Goal: Navigation & Orientation: Find specific page/section

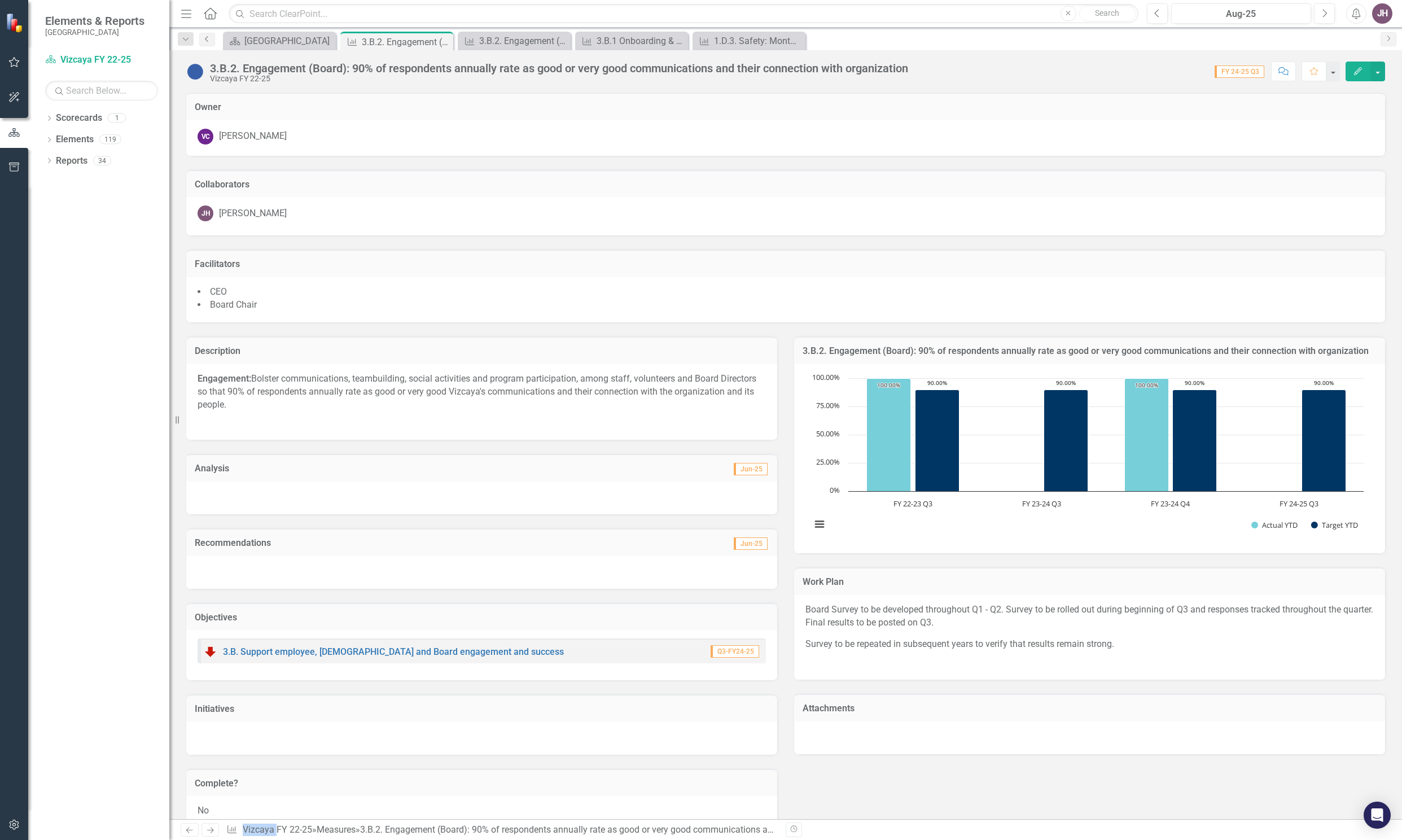
click at [210, 42] on icon "Previous" at bounding box center [207, 39] width 9 height 7
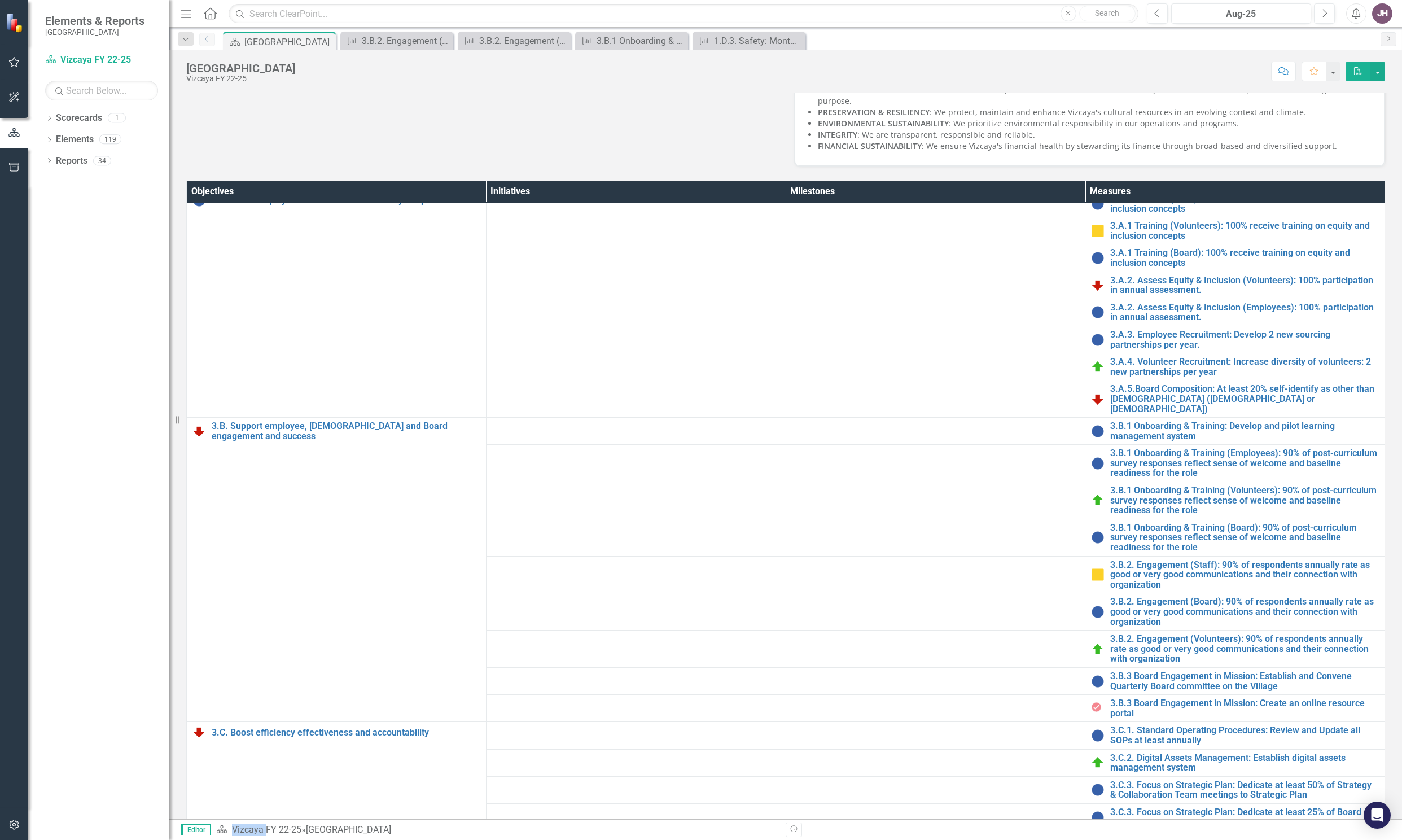
scroll to position [432, 0]
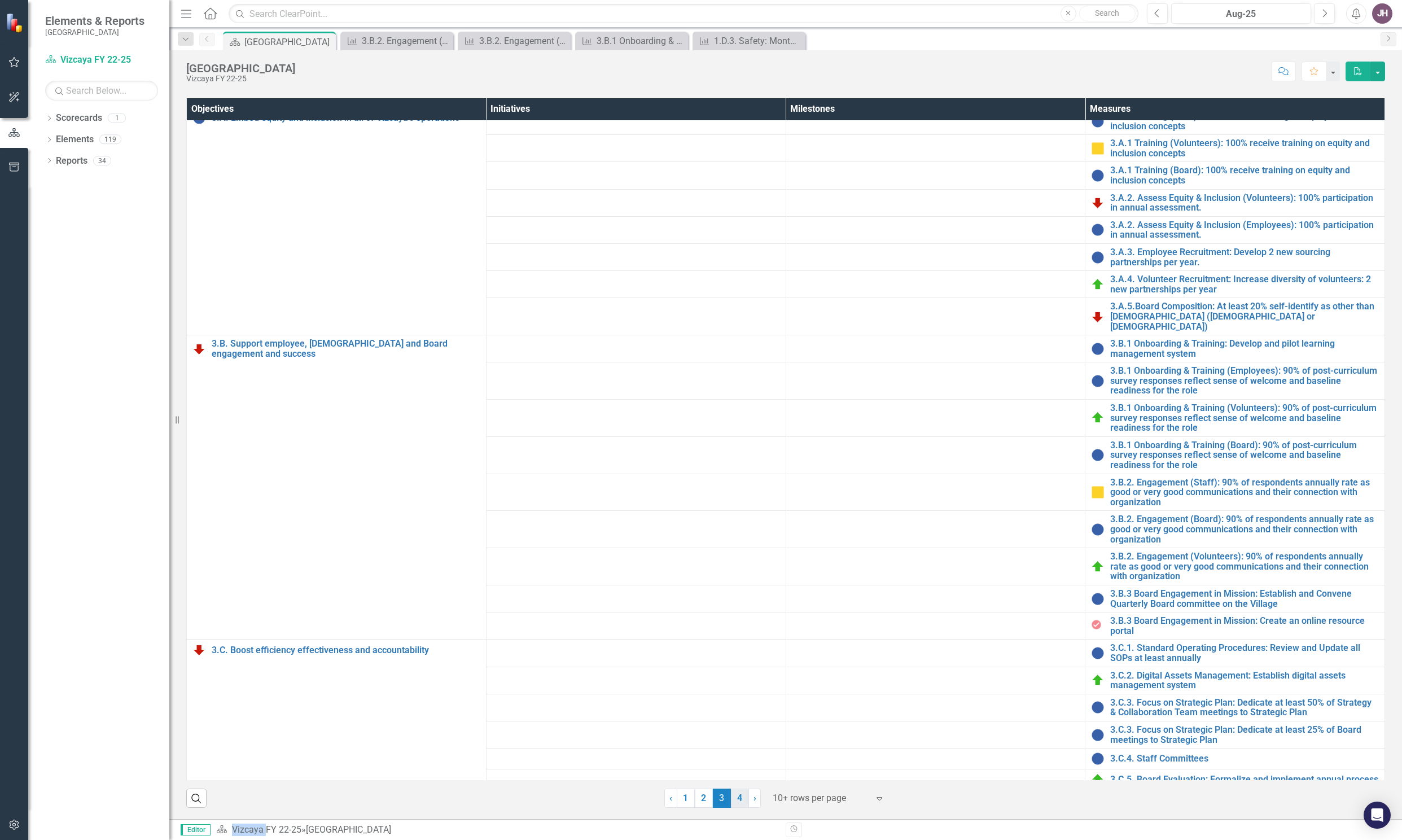
click at [737, 791] on link "4" at bounding box center [740, 798] width 18 height 19
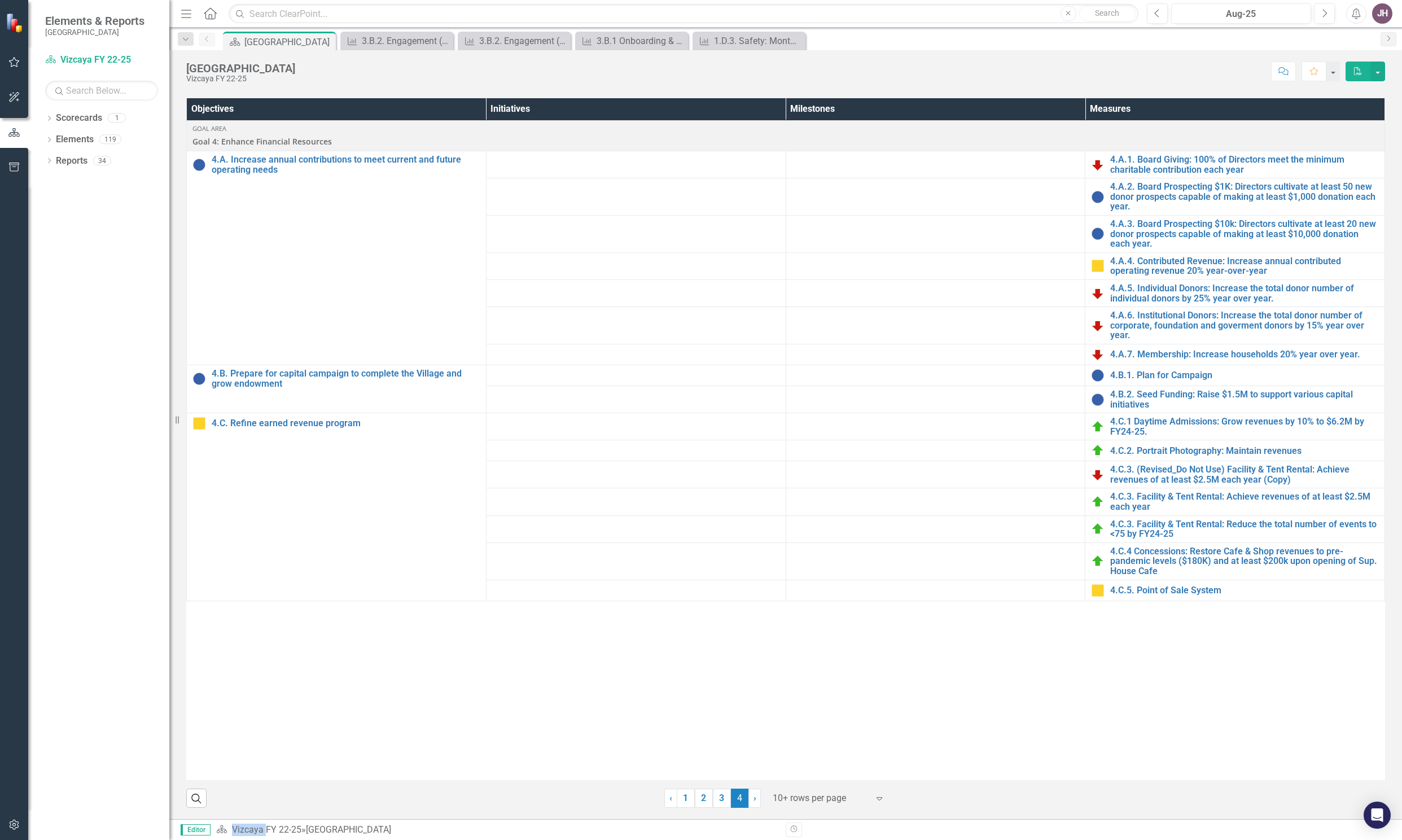
scroll to position [381, 0]
click at [1196, 359] on link "4.A.7. Membership: Increase households 20% year over year." at bounding box center [1245, 354] width 269 height 10
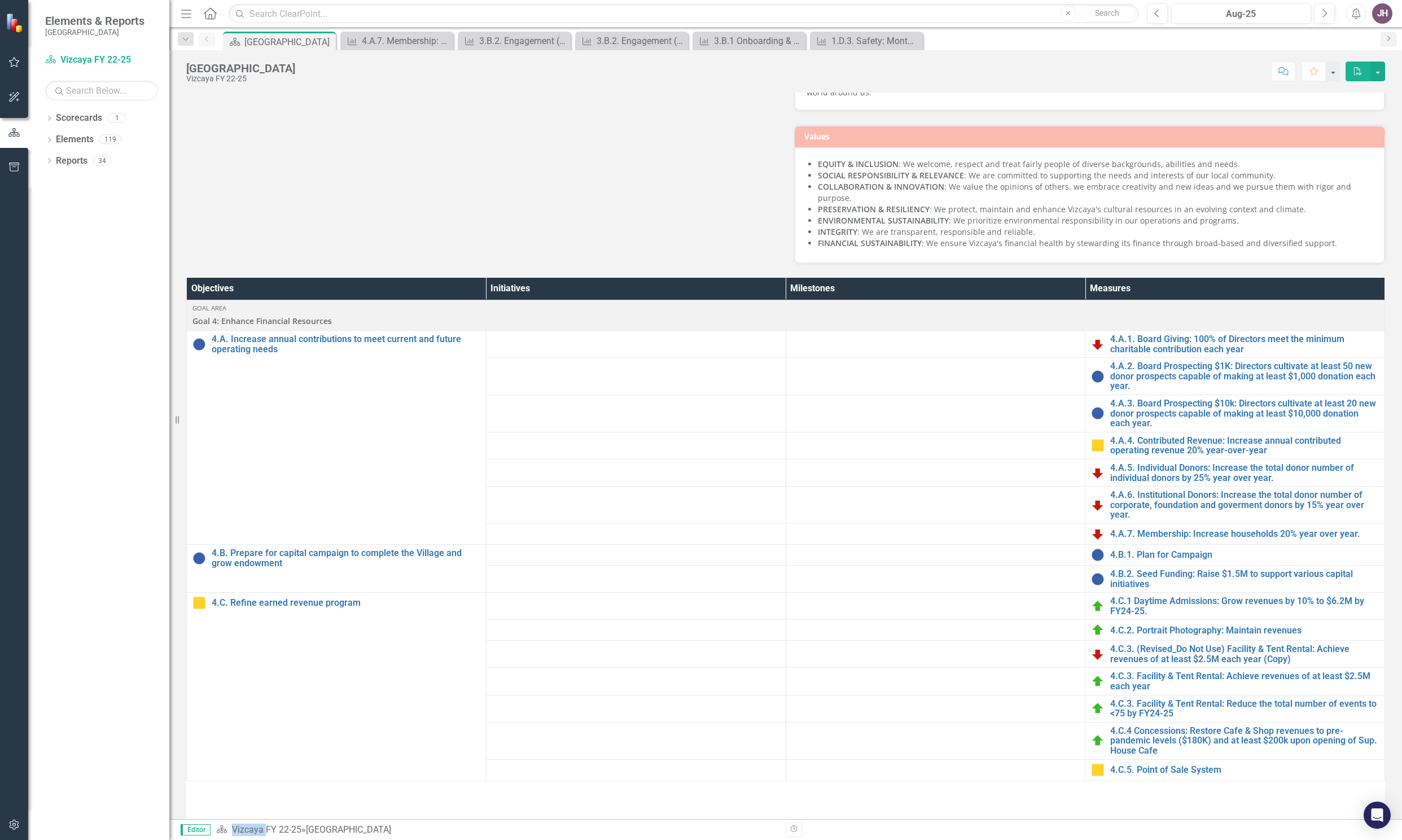
scroll to position [130, 0]
click at [1173, 455] on link "4.A.4. Contributed Revenue: Increase annual contributed operating revenue 20% y…" at bounding box center [1245, 444] width 269 height 20
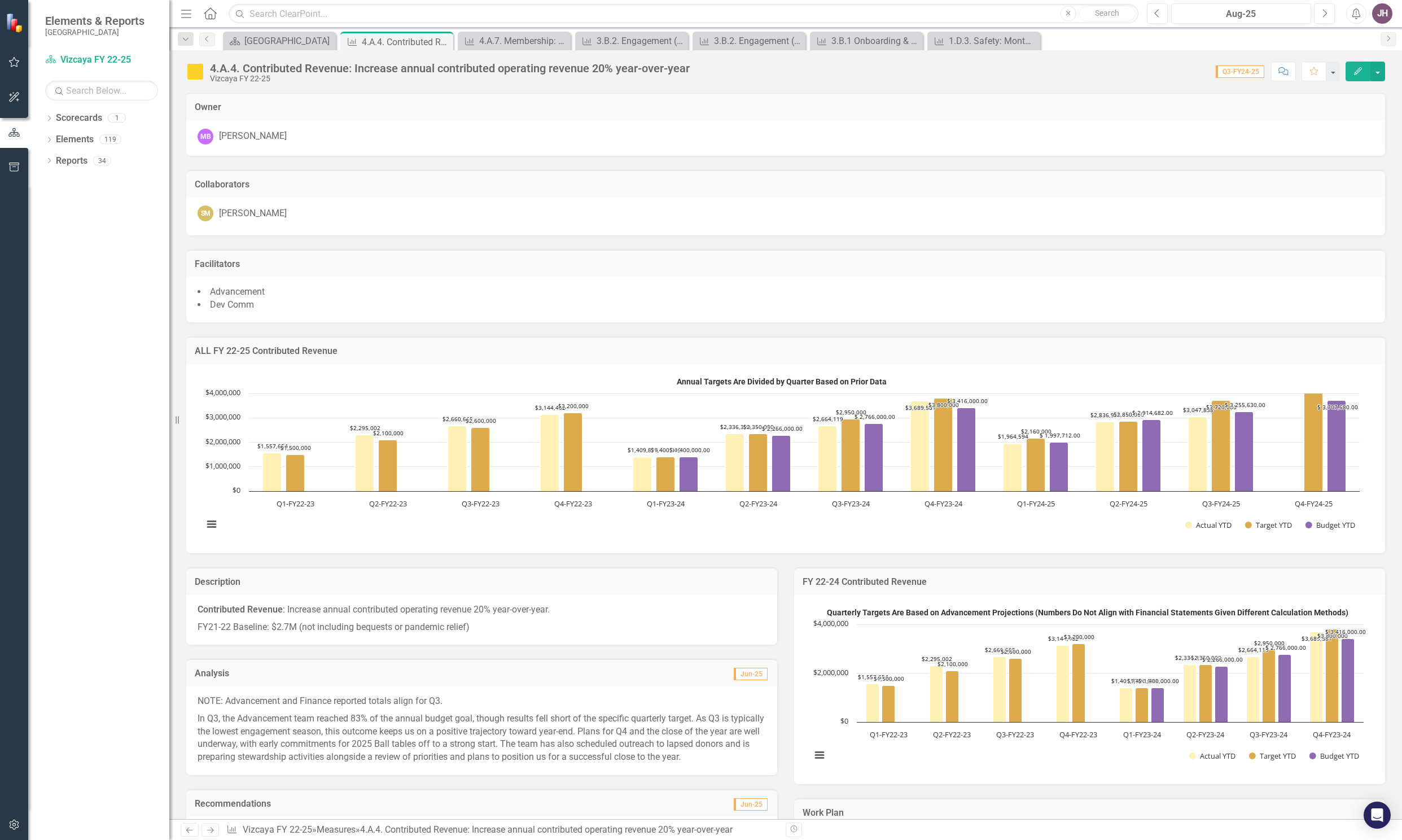
click at [690, 69] on div "4.A.4. Contributed Revenue: Increase annual contributed operating revenue 20% y…" at bounding box center [450, 69] width 480 height 13
click at [547, 63] on div "4.A.4. Contributed Revenue: Increase annual contributed operating revenue 20% y…" at bounding box center [450, 69] width 480 height 13
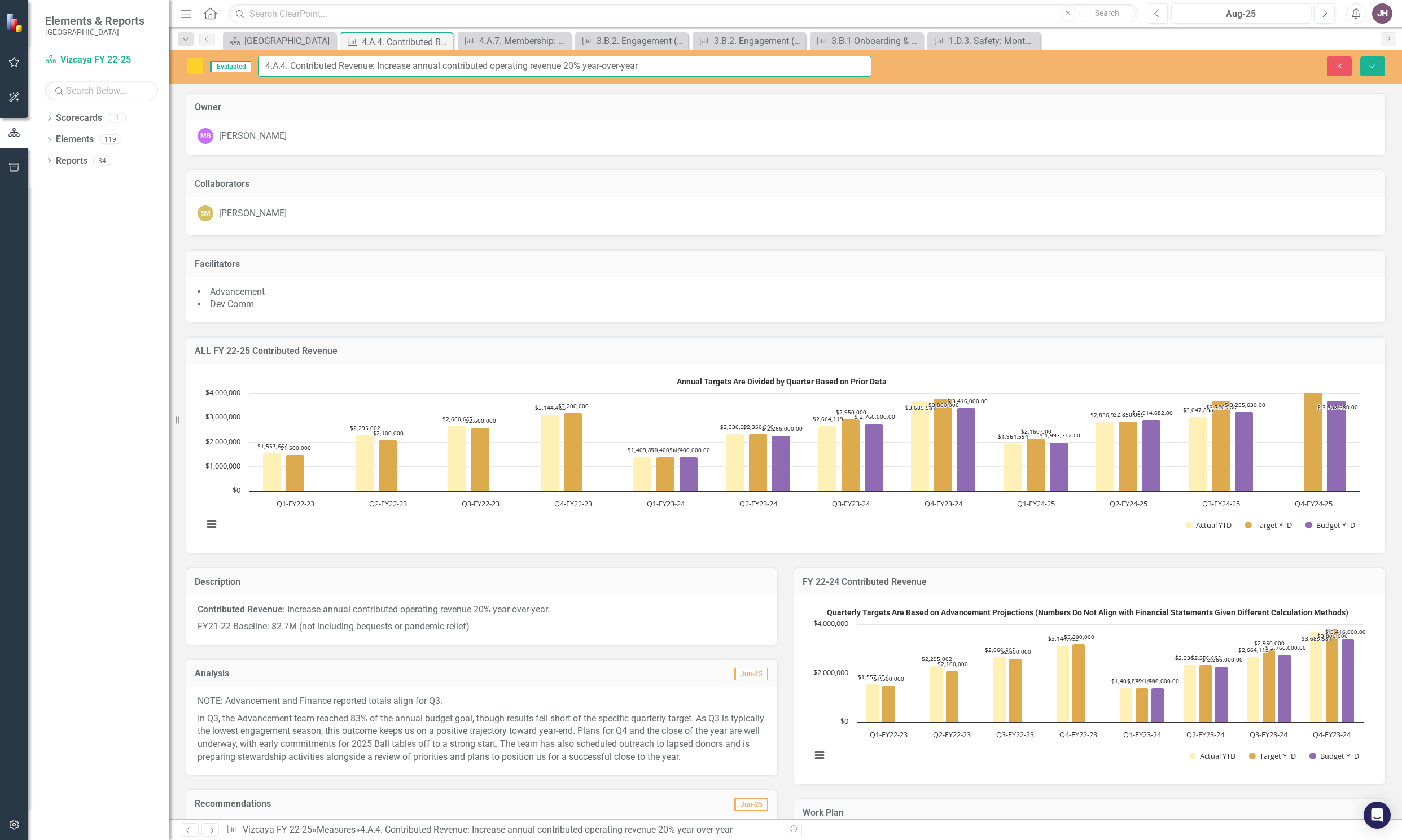
click at [586, 69] on input "4.A.4. Contributed Revenue: Increase annual contributed operating revenue 20% y…" at bounding box center [564, 66] width 613 height 21
click at [651, 58] on input "4.A.4. Contributed Revenue: Increase annual contributed operating revenue 20% y…" at bounding box center [564, 66] width 613 height 21
click at [651, 60] on input "4.A.4. Contributed Revenue: Increase annual contributed operating revenue 20% y…" at bounding box center [564, 66] width 613 height 21
click at [521, 69] on input "4.A.4. Contributed Revenue: Increase annual contributed operating revenue 20% y…" at bounding box center [564, 66] width 613 height 21
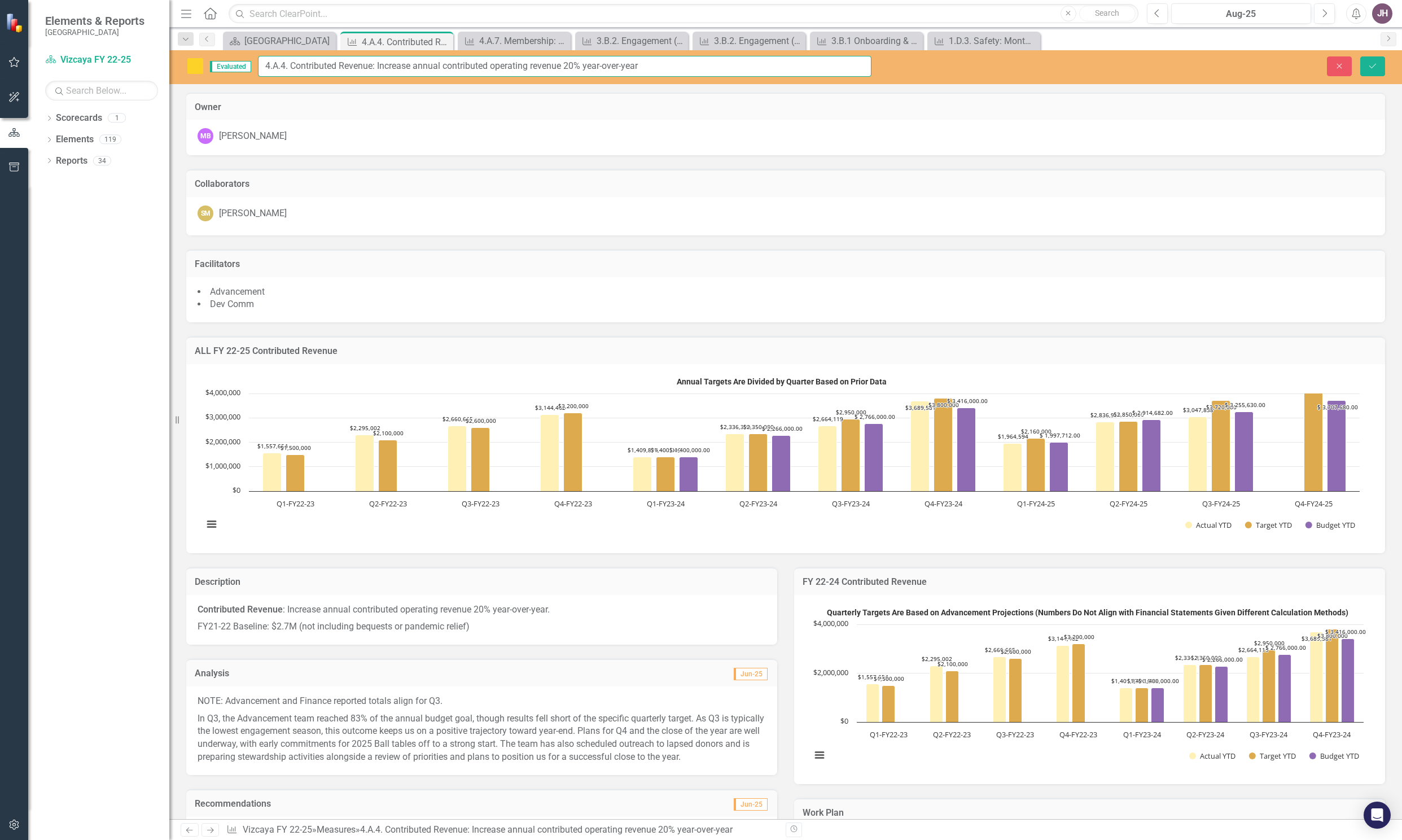
click at [657, 69] on input "4.A.4. Contributed Revenue: Increase annual contributed operating revenue 20% y…" at bounding box center [564, 66] width 613 height 21
